Goal: Task Accomplishment & Management: Manage account settings

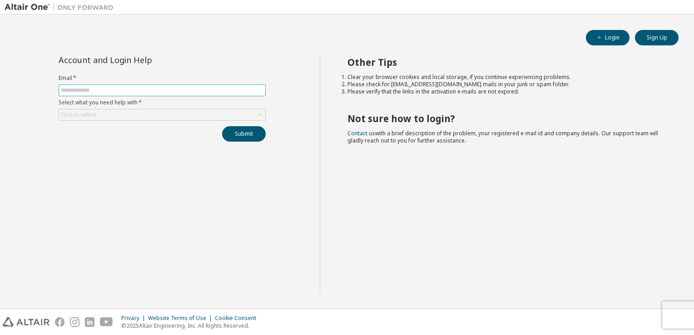
click at [125, 90] on input "text" at bounding box center [162, 90] width 203 height 7
type input "**********"
click at [153, 114] on div "Click to select" at bounding box center [162, 114] width 206 height 11
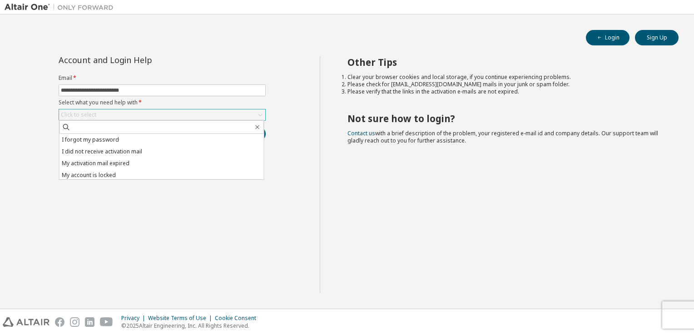
click at [153, 114] on div "Click to select" at bounding box center [162, 114] width 206 height 11
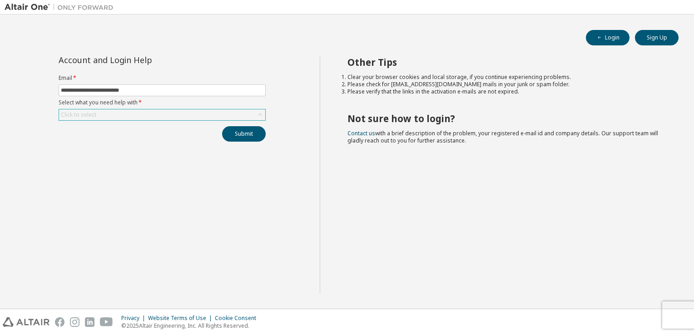
click at [153, 114] on div "Click to select" at bounding box center [162, 114] width 206 height 11
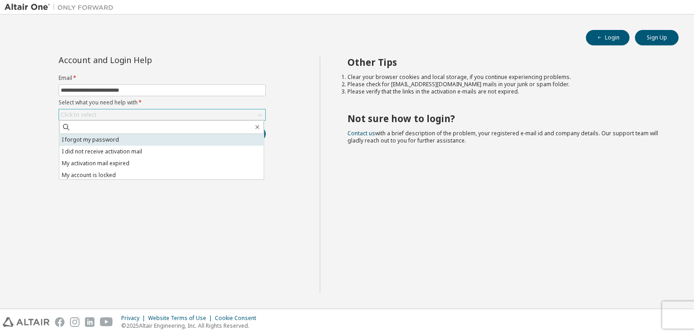
click at [125, 139] on li "I forgot my password" at bounding box center [161, 140] width 204 height 12
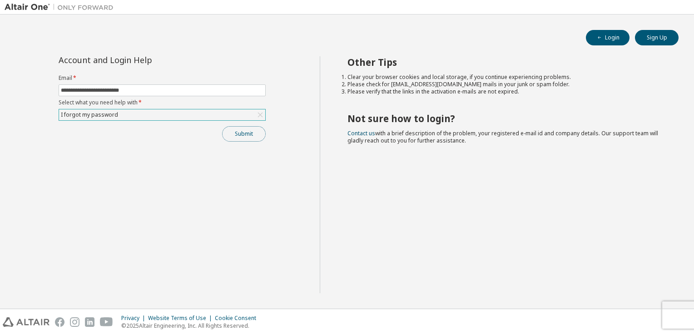
click at [234, 135] on button "Submit" at bounding box center [244, 133] width 44 height 15
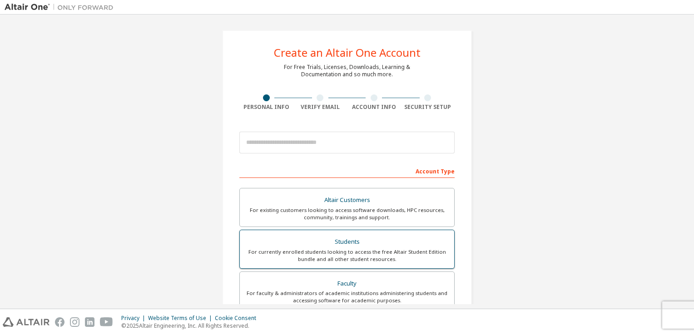
click at [341, 249] on div "For currently enrolled students looking to access the free Altair Student Editi…" at bounding box center [346, 255] width 203 height 15
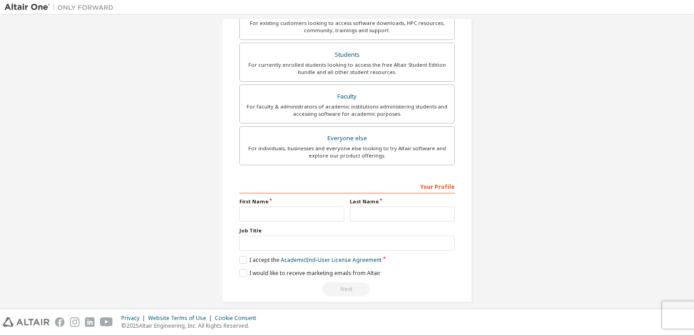
scroll to position [217, 0]
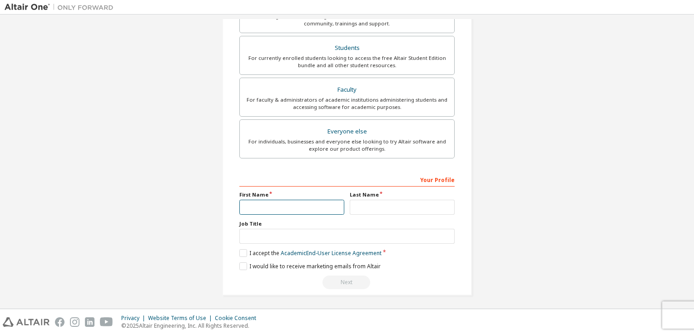
click at [318, 206] on input "text" at bounding box center [291, 207] width 105 height 15
type input "*******"
click at [239, 252] on label "I accept the Academic End-User License Agreement" at bounding box center [310, 253] width 142 height 8
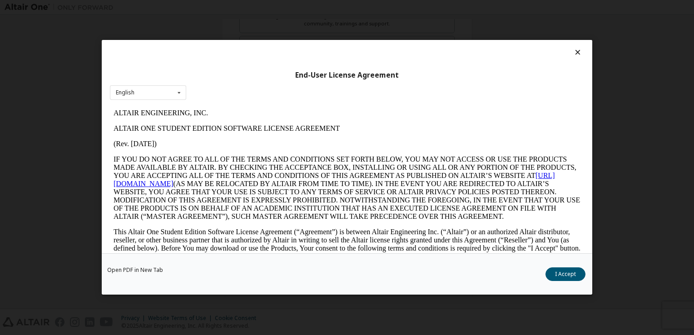
scroll to position [0, 0]
click at [563, 272] on button "I Accept" at bounding box center [565, 275] width 40 height 14
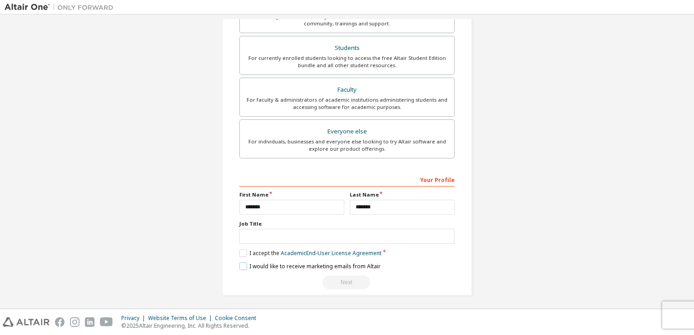
click at [240, 268] on label "I would like to receive marketing emails from Altair" at bounding box center [309, 266] width 141 height 8
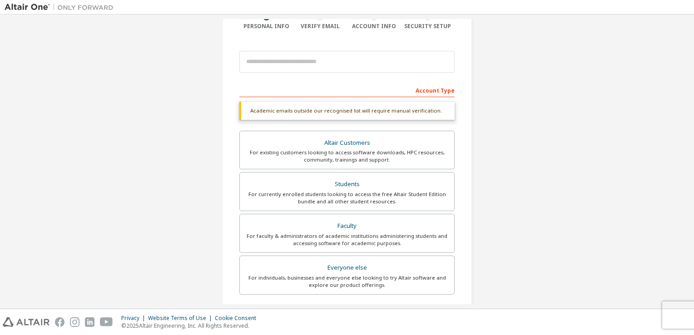
scroll to position [217, 0]
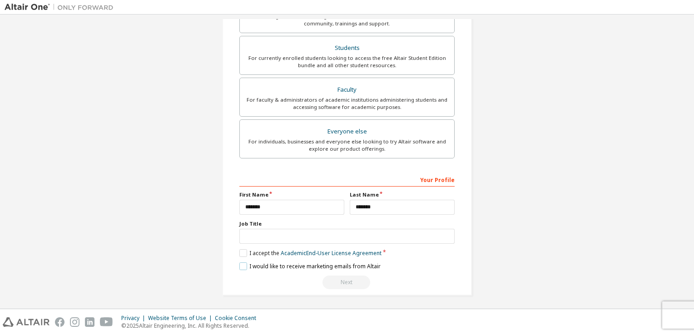
click at [240, 265] on label "I would like to receive marketing emails from Altair" at bounding box center [309, 266] width 141 height 8
click at [346, 279] on div "Next" at bounding box center [346, 283] width 215 height 14
drag, startPoint x: 346, startPoint y: 279, endPoint x: 416, endPoint y: 275, distance: 70.1
click at [416, 276] on div "Next" at bounding box center [346, 283] width 215 height 14
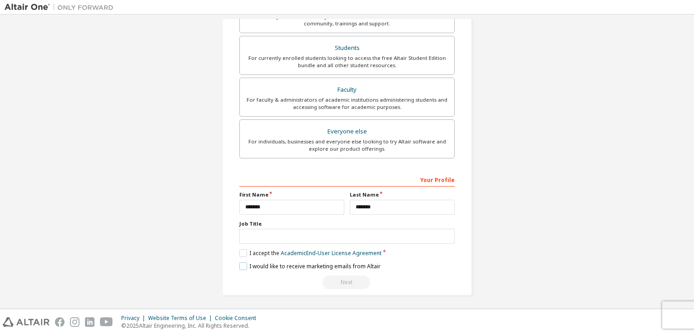
click at [239, 267] on label "I would like to receive marketing emails from Altair" at bounding box center [309, 266] width 141 height 8
click at [373, 211] on input "*******" at bounding box center [402, 207] width 105 height 15
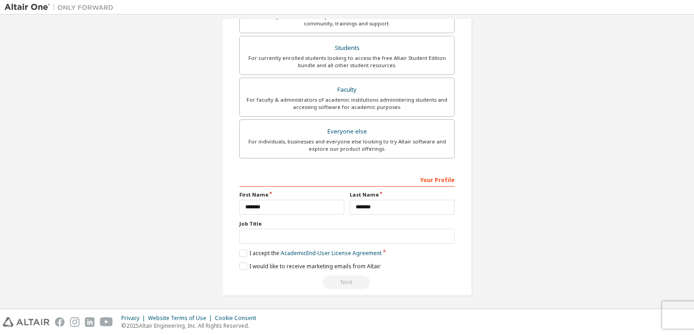
click at [474, 204] on div "Create an Altair One Account For Free Trials, Licenses, Downloads, Learning & D…" at bounding box center [347, 54] width 272 height 504
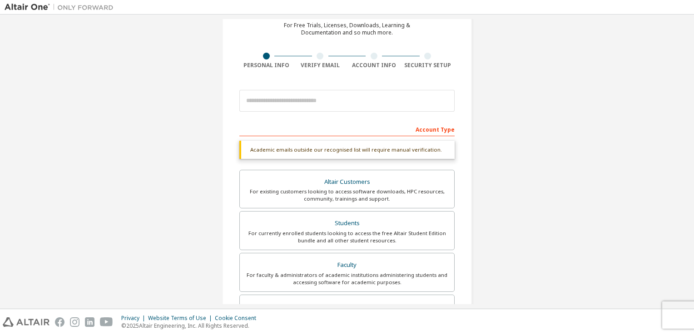
scroll to position [91, 0]
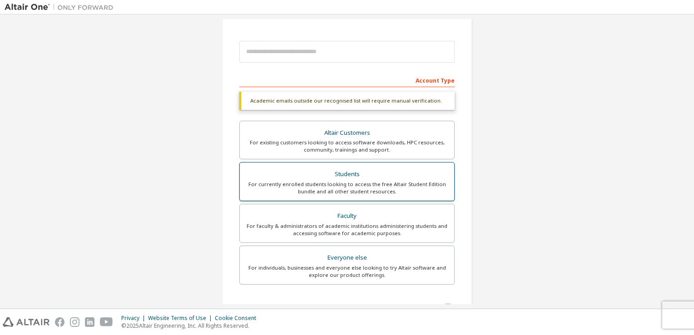
click at [359, 186] on div "For currently enrolled students looking to access the free Altair Student Editi…" at bounding box center [346, 188] width 203 height 15
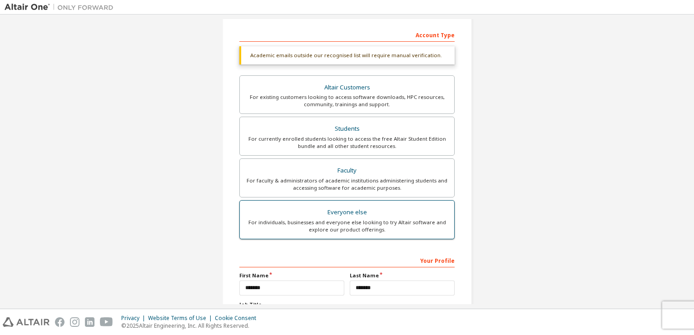
scroll to position [217, 0]
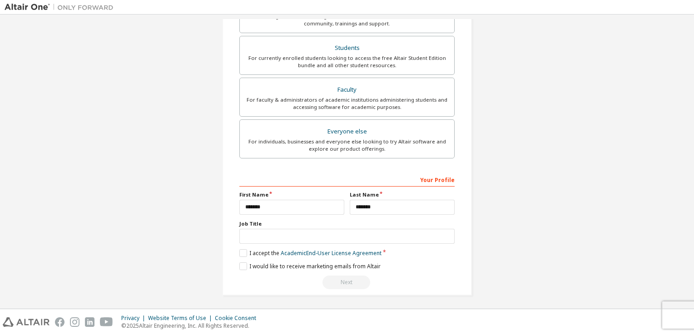
click at [343, 279] on div "Next" at bounding box center [346, 283] width 215 height 14
click at [518, 238] on div "Create an Altair One Account For Free Trials, Licenses, Downloads, Learning & D…" at bounding box center [347, 54] width 685 height 504
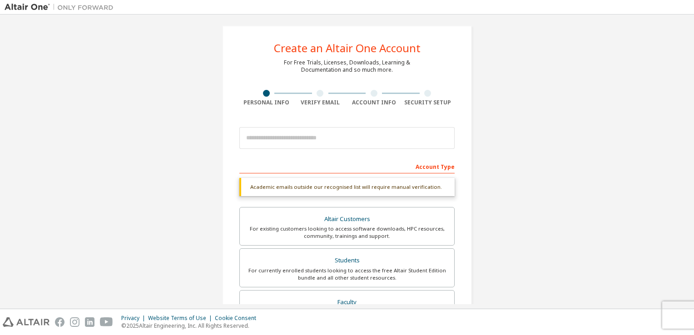
scroll to position [0, 0]
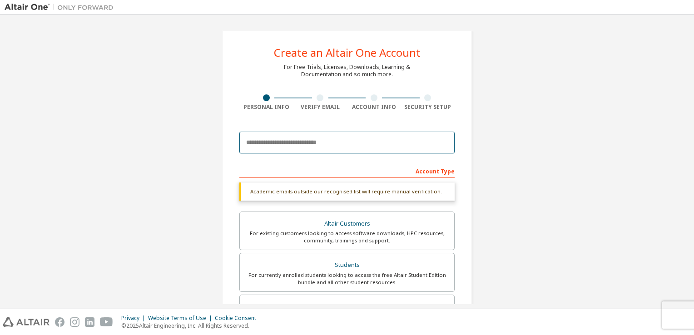
click at [311, 148] on input "email" at bounding box center [346, 143] width 215 height 22
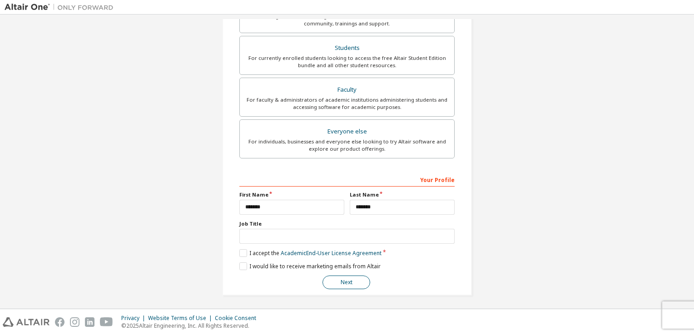
type input "**********"
click at [337, 276] on button "Next" at bounding box center [346, 283] width 48 height 14
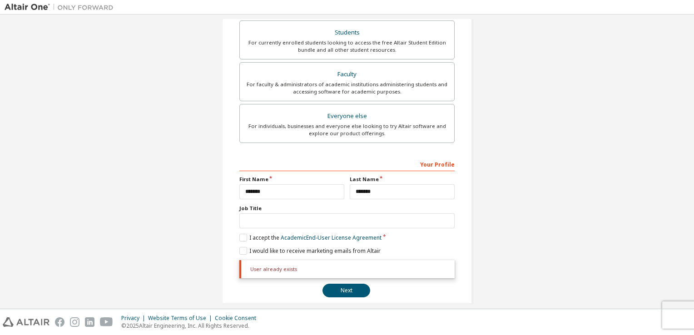
scroll to position [241, 0]
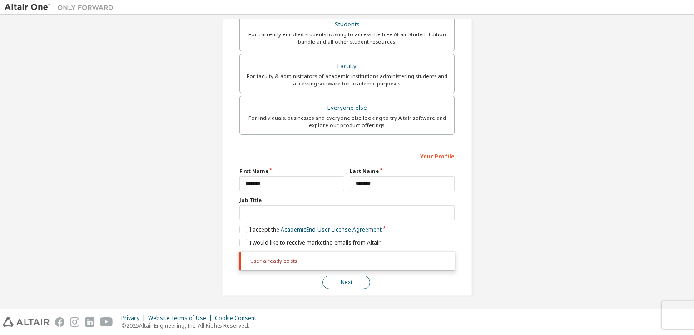
click at [338, 279] on button "Next" at bounding box center [346, 283] width 48 height 14
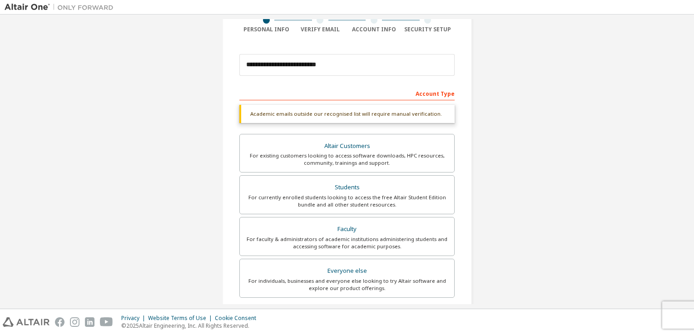
scroll to position [0, 0]
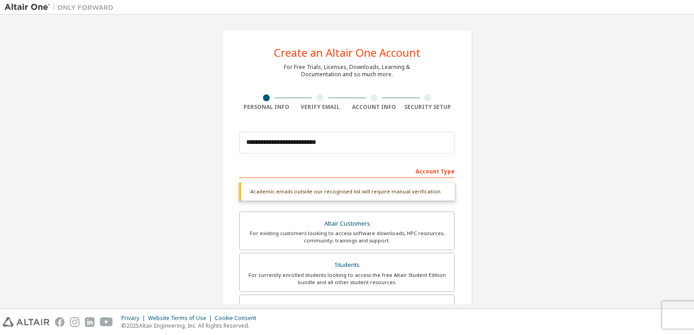
click at [22, 8] on img at bounding box center [62, 7] width 114 height 9
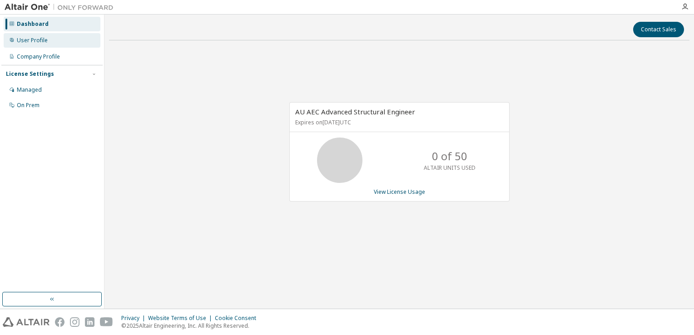
click at [42, 37] on div "User Profile" at bounding box center [32, 40] width 31 height 7
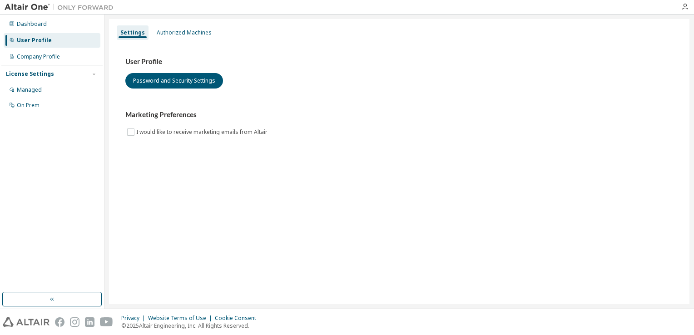
click at [17, 5] on img at bounding box center [62, 7] width 114 height 9
